Goal: Task Accomplishment & Management: Use online tool/utility

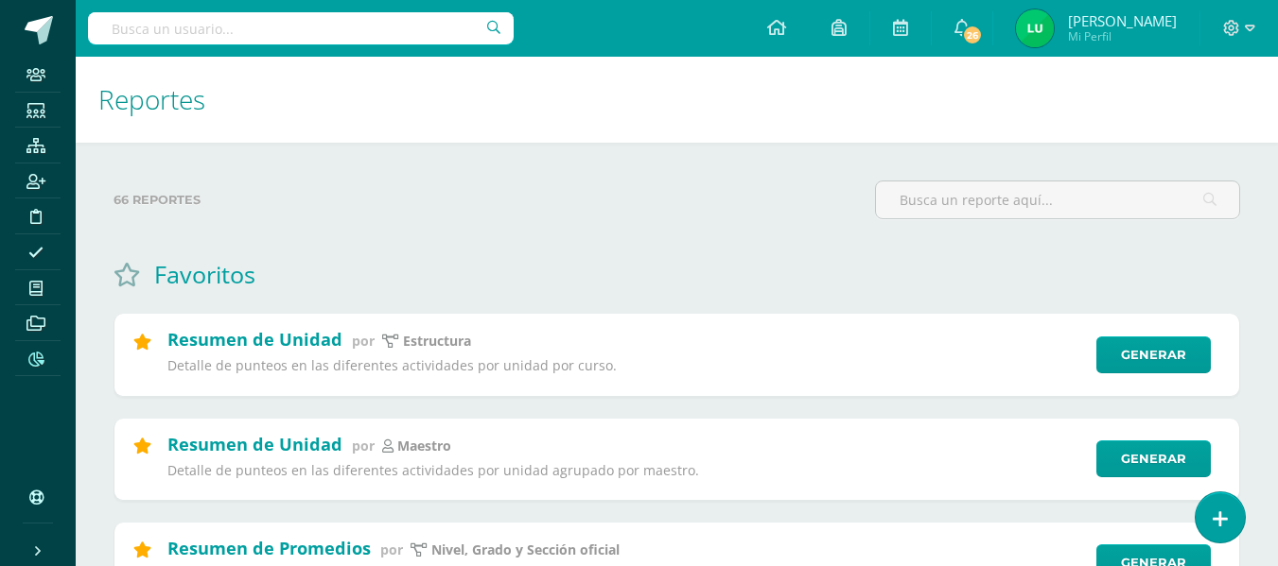
click at [285, 29] on input "text" at bounding box center [301, 28] width 426 height 32
click at [1034, 212] on input "text" at bounding box center [1057, 200] width 363 height 37
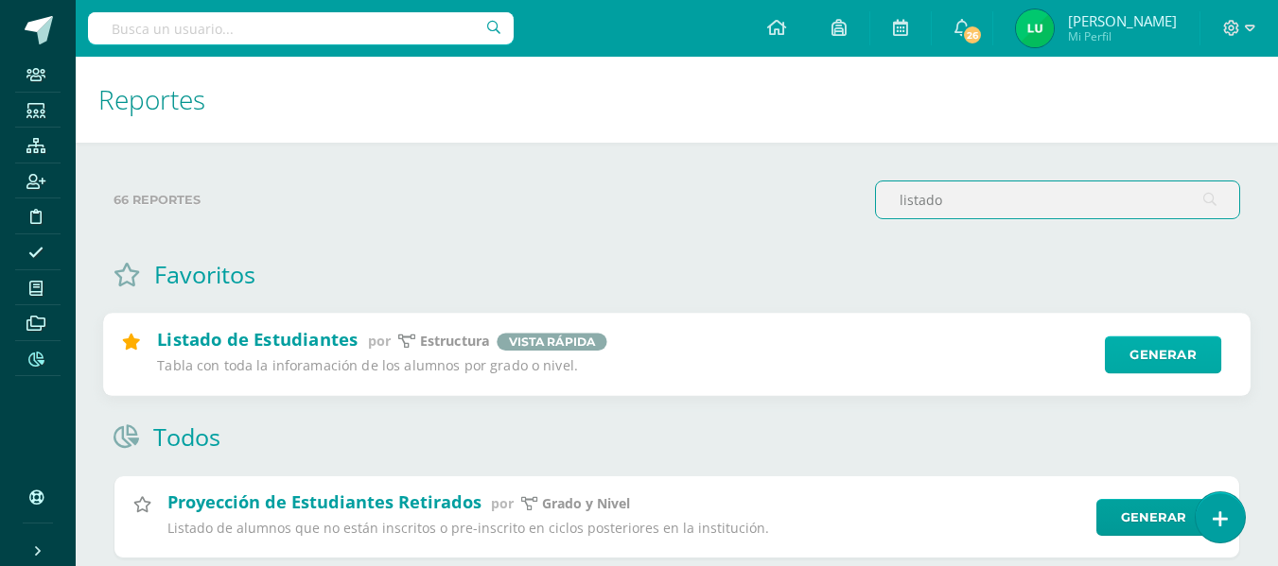
type input "listado"
click at [1140, 359] on link "Generar" at bounding box center [1162, 356] width 116 height 38
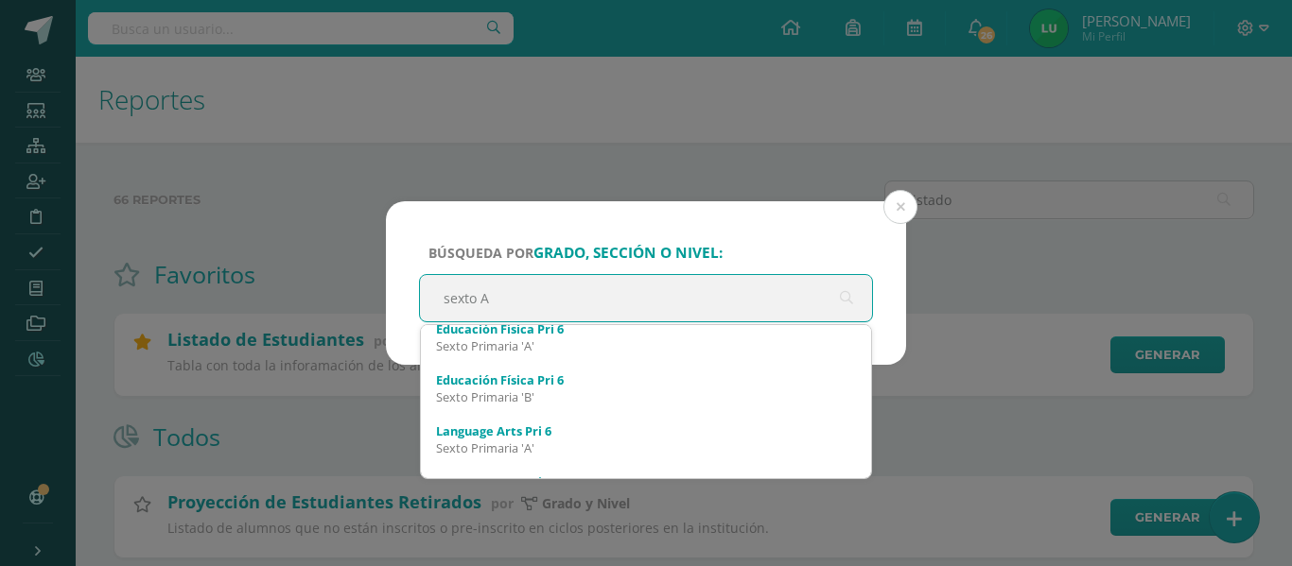
scroll to position [779, 0]
drag, startPoint x: 588, startPoint y: 306, endPoint x: 402, endPoint y: 314, distance: 186.4
click at [402, 314] on div "Búsqueda por grado, sección o nivel: sexto A sexto A Sexto Primaria Kaqchikel 6…" at bounding box center [646, 283] width 520 height 164
type input "sexto primaria A"
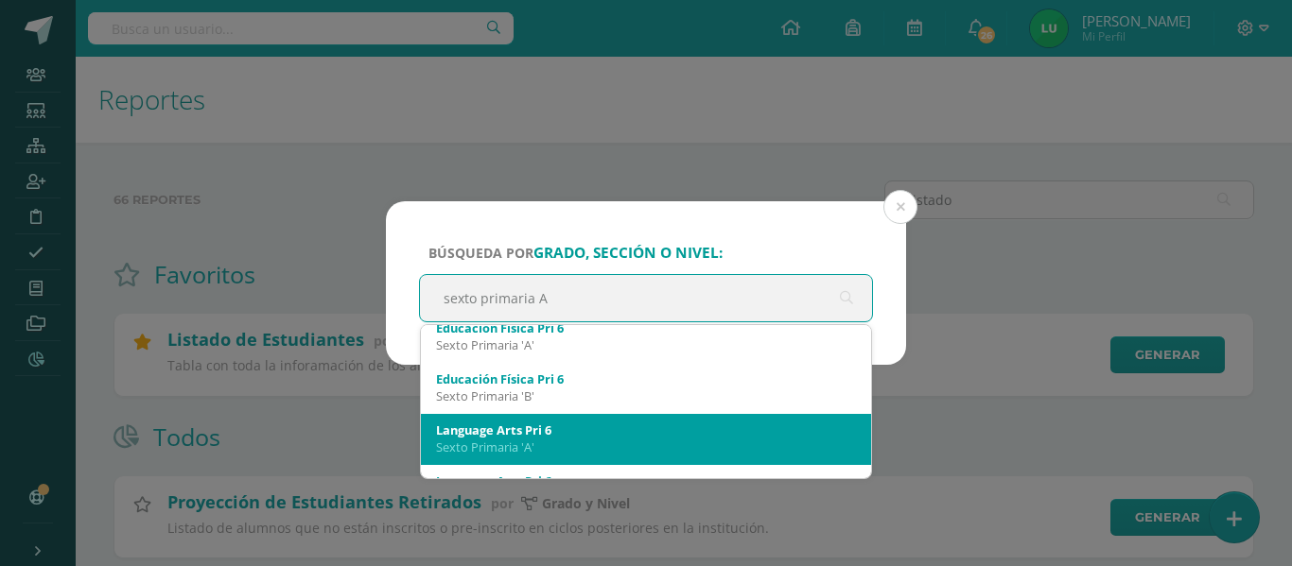
scroll to position [0, 0]
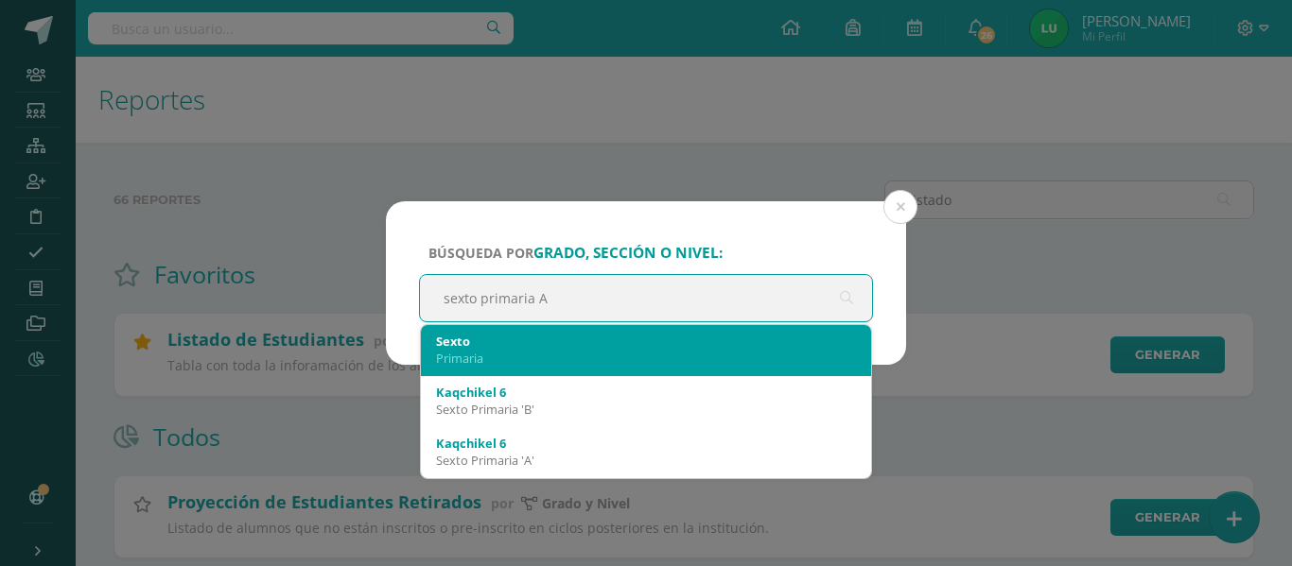
click at [530, 366] on div "Primaria" at bounding box center [646, 358] width 420 height 17
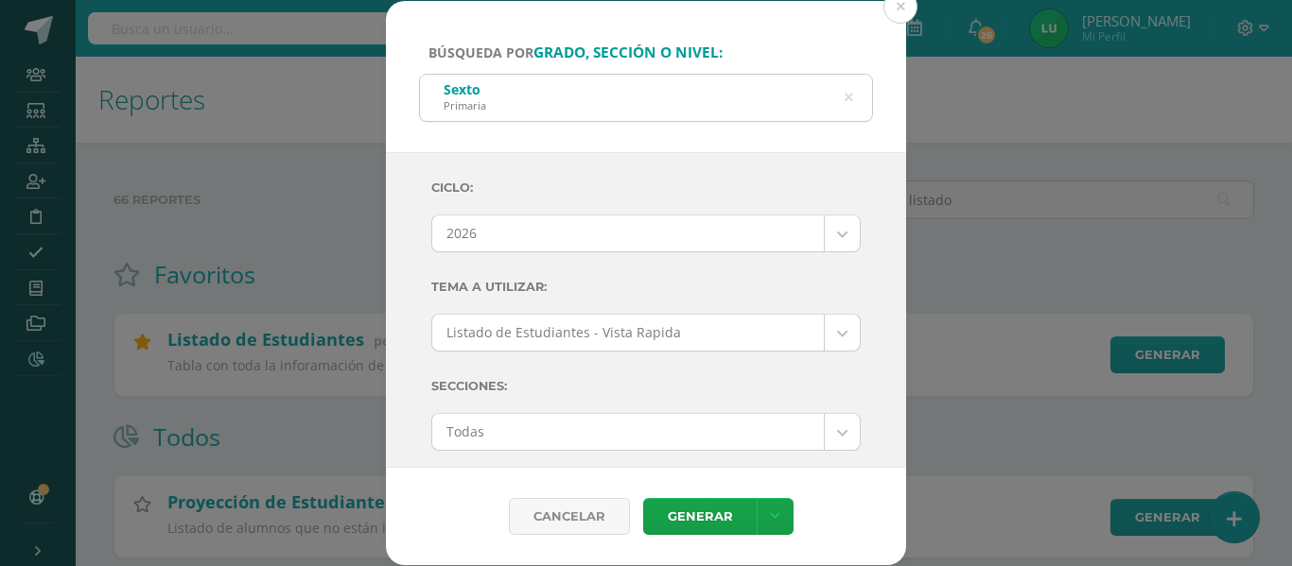
click at [844, 93] on icon at bounding box center [848, 98] width 9 height 48
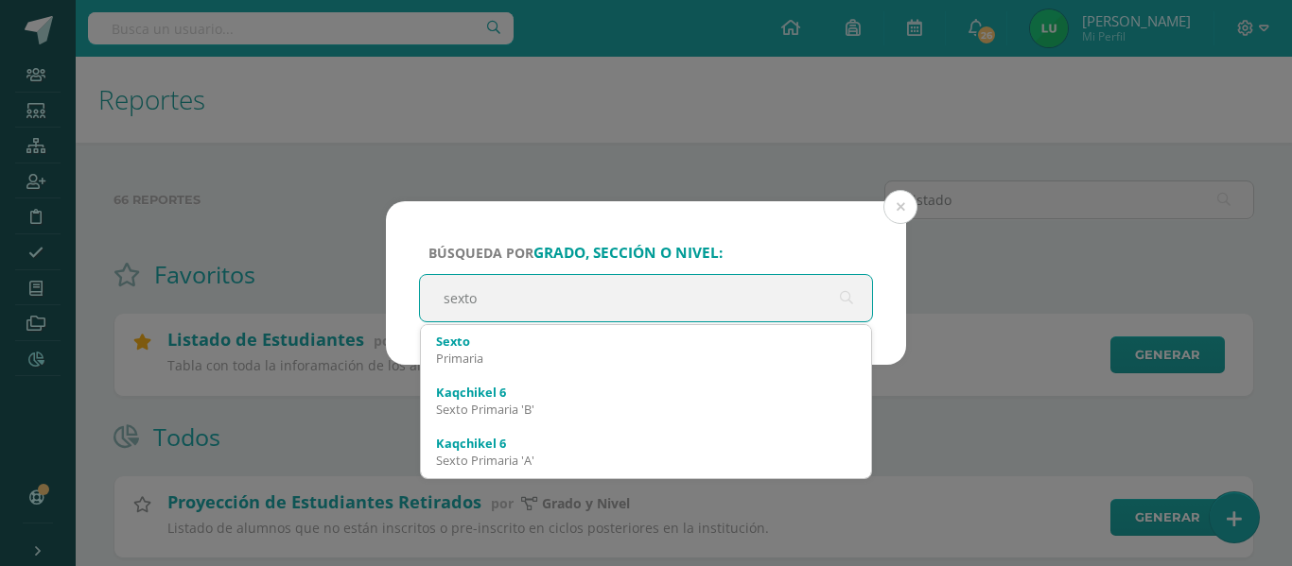
type input "sexto"
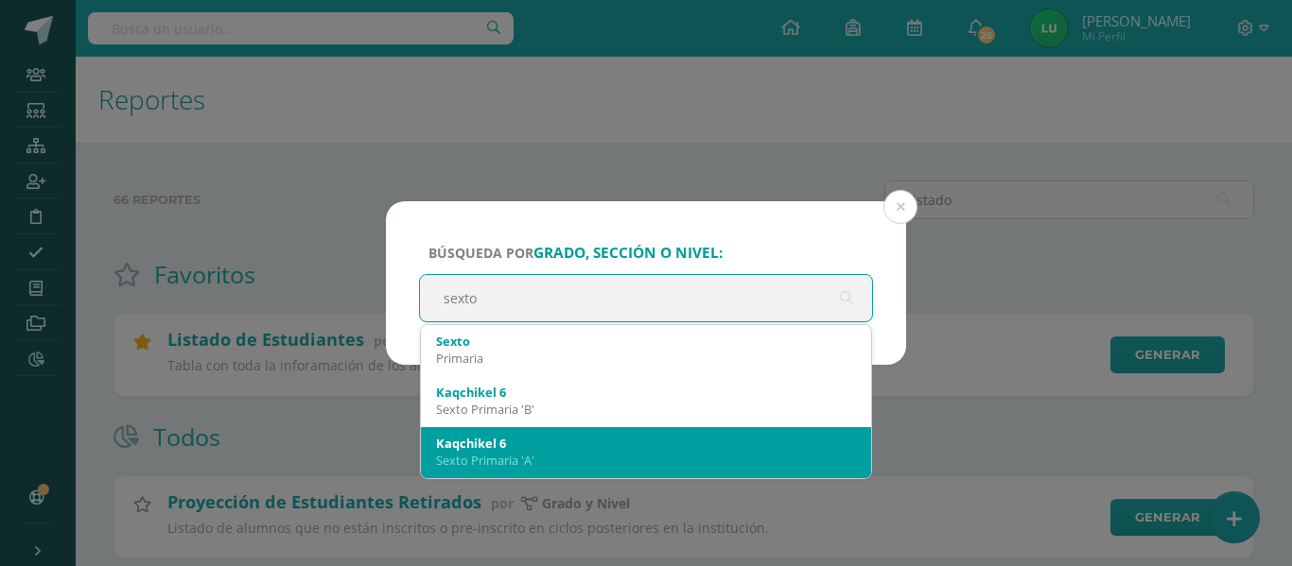
click at [574, 462] on div "Sexto Primaria 'A'" at bounding box center [646, 460] width 420 height 17
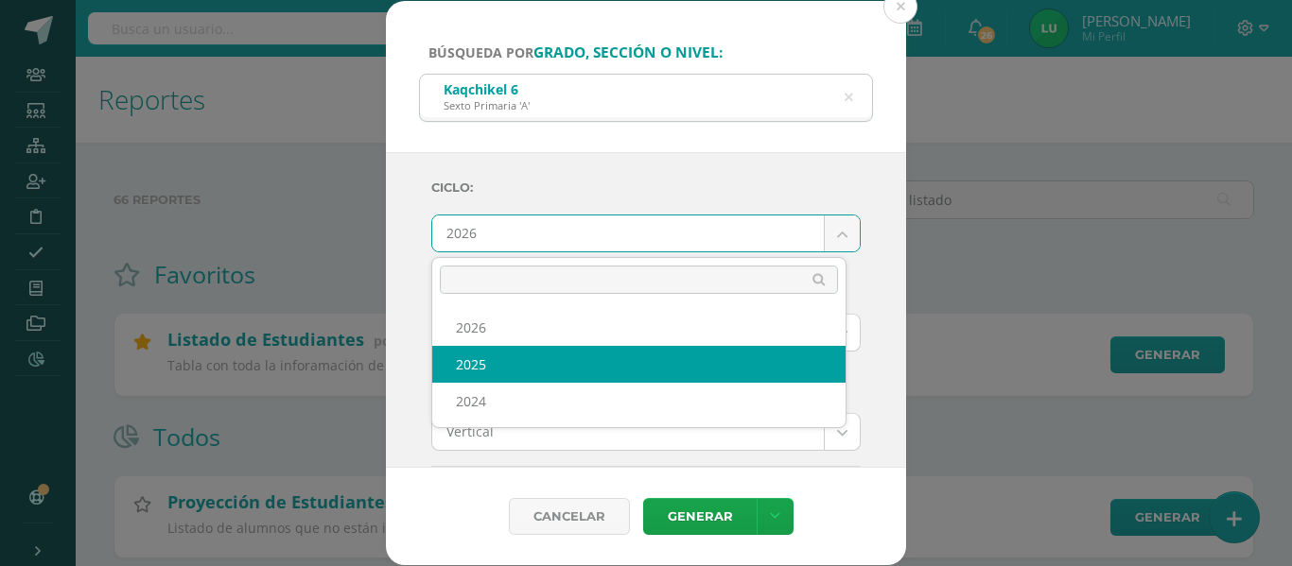
select select "4"
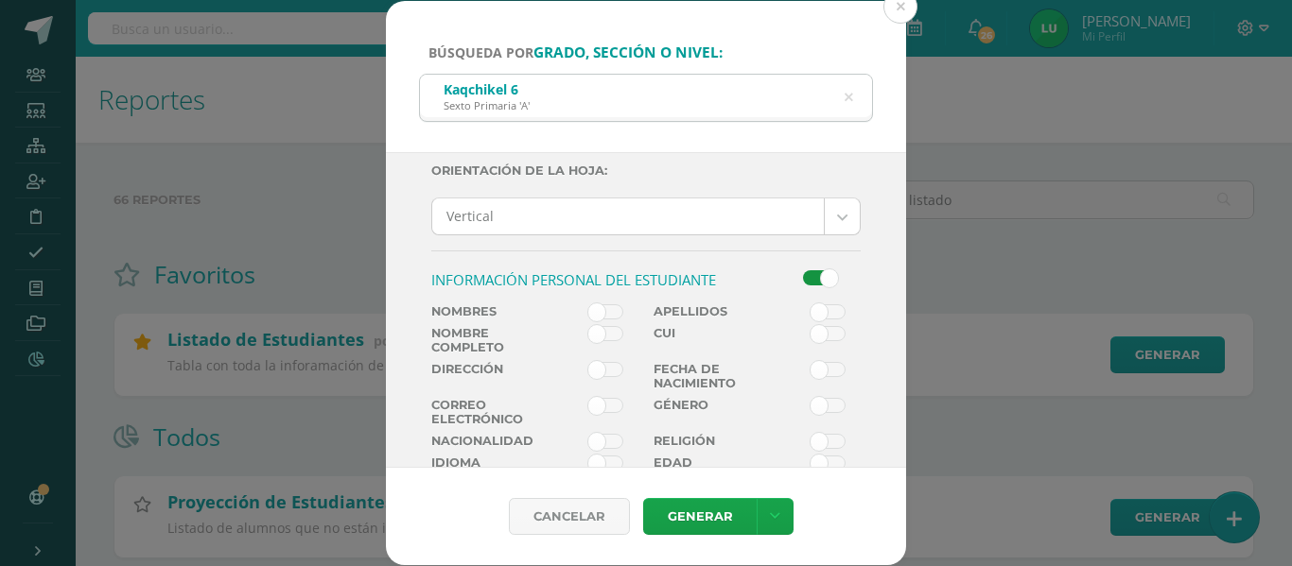
scroll to position [240, 0]
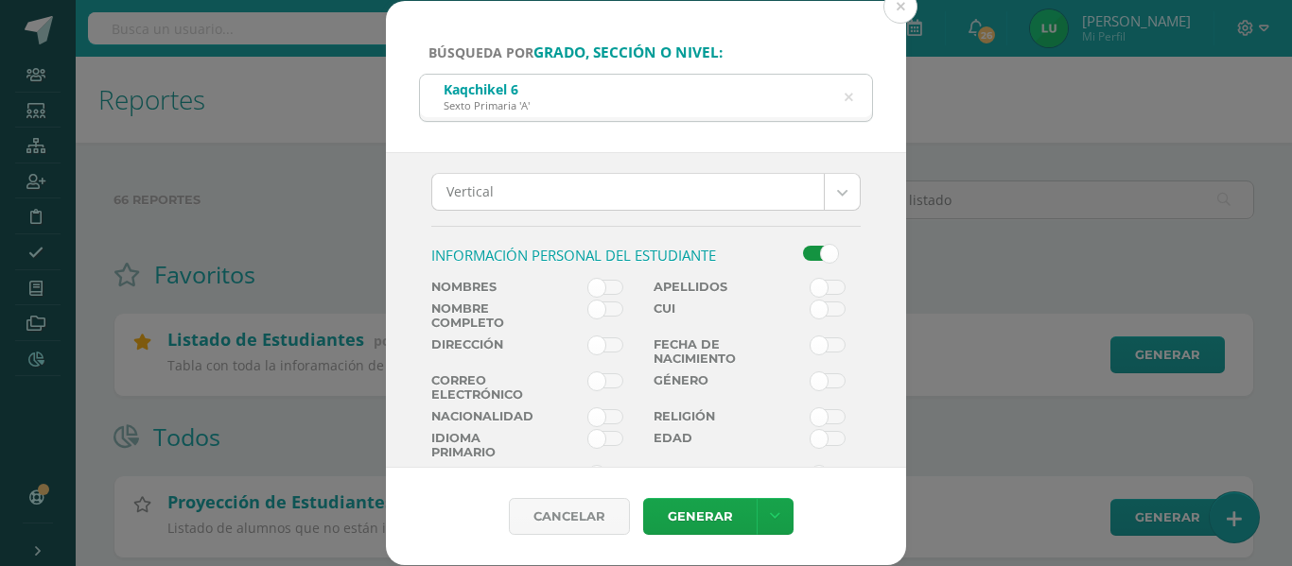
click at [604, 292] on span at bounding box center [605, 287] width 35 height 15
click at [0, 0] on input "checkbox" at bounding box center [0, 0] width 0 height 0
click at [692, 512] on link "Generar" at bounding box center [699, 516] width 113 height 37
